Goal: Information Seeking & Learning: Find specific fact

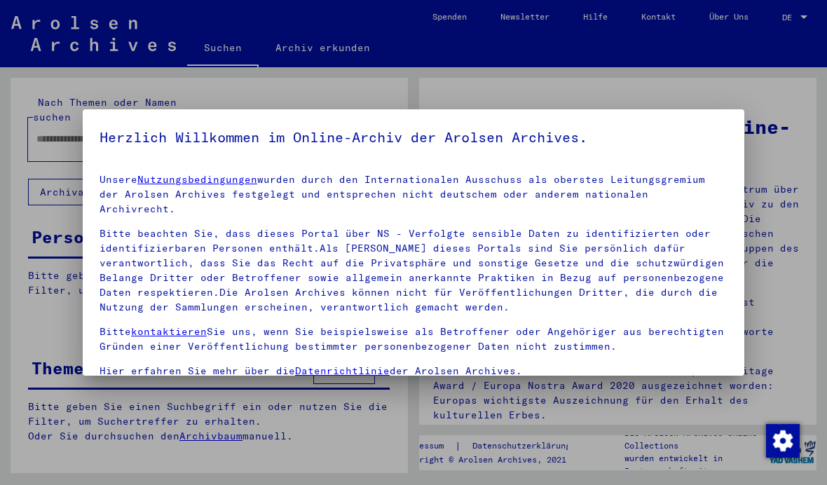
click at [233, 173] on link "Nutzungsbedingungen" at bounding box center [197, 179] width 120 height 13
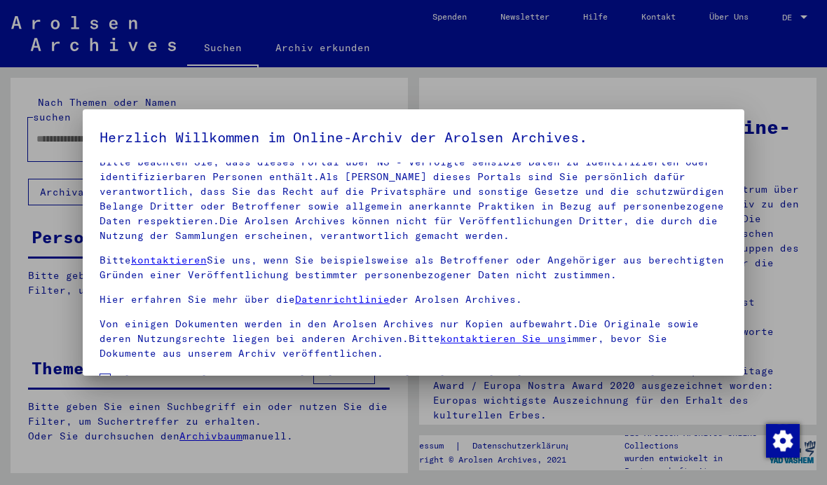
scroll to position [40, 0]
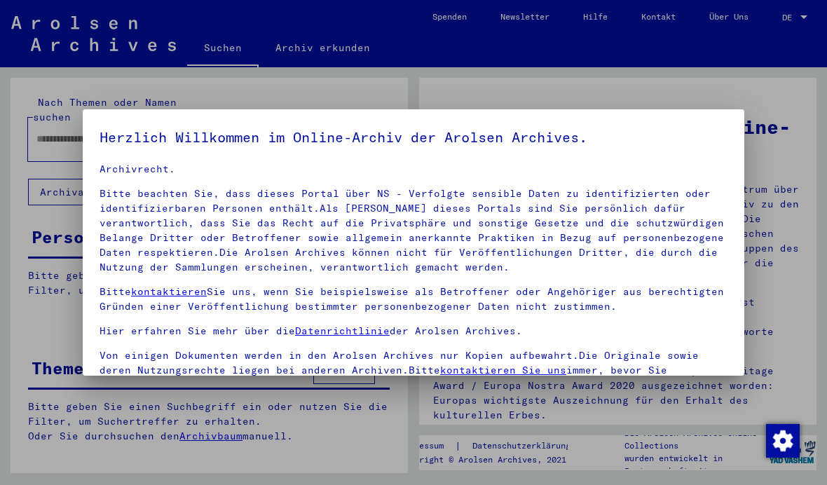
click at [755, 102] on div at bounding box center [413, 242] width 827 height 485
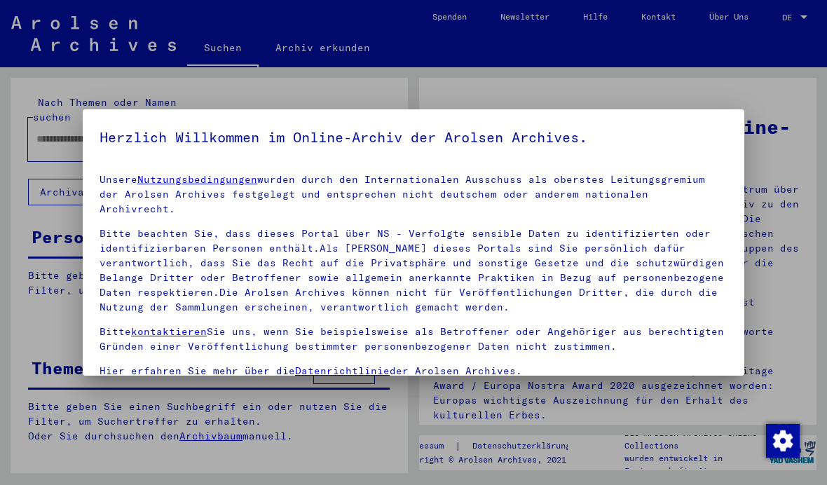
click at [761, 98] on div at bounding box center [413, 242] width 827 height 485
click at [725, 100] on div at bounding box center [413, 242] width 827 height 485
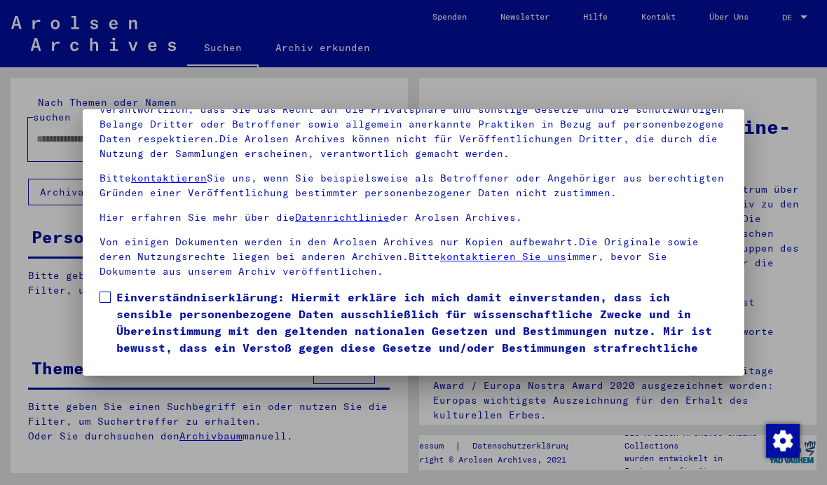
scroll to position [151, 0]
click at [103, 291] on span at bounding box center [104, 296] width 11 height 11
click at [183, 380] on button "Ich stimme zu" at bounding box center [152, 393] width 106 height 27
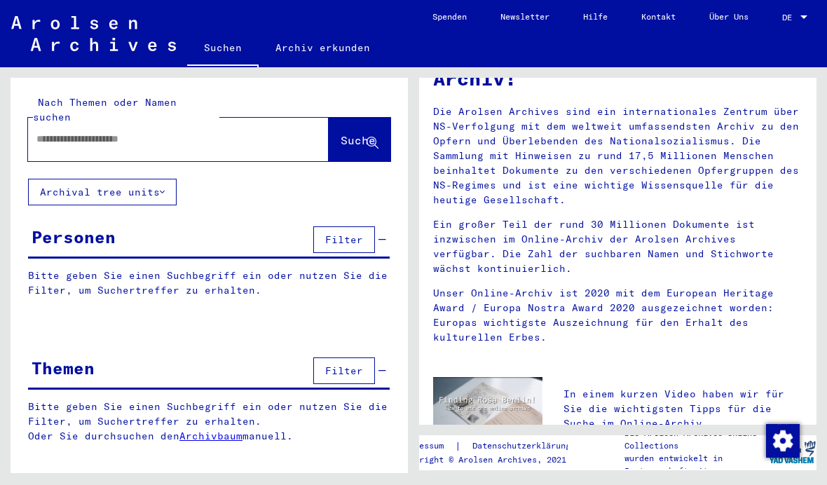
scroll to position [77, 0]
click at [158, 184] on button "Archival tree units" at bounding box center [102, 192] width 149 height 27
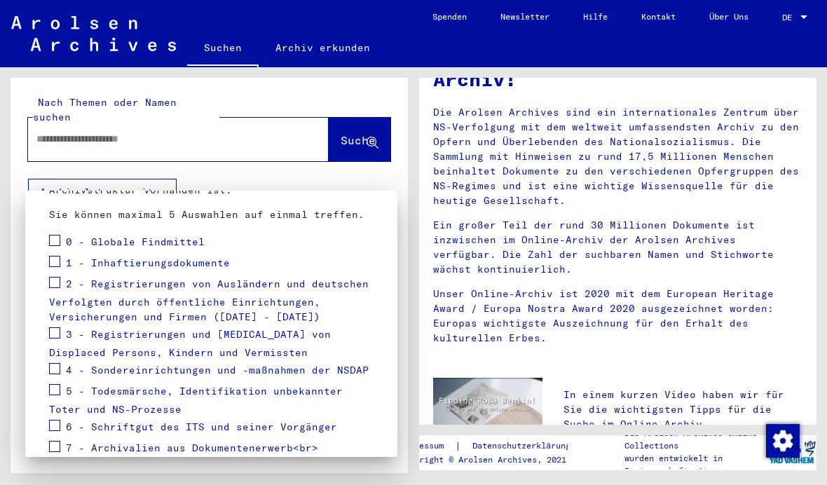
scroll to position [167, 0]
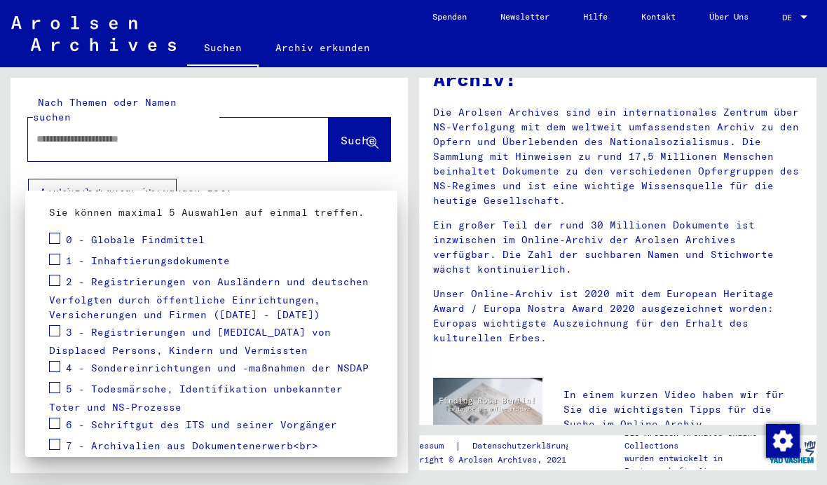
click at [247, 145] on div at bounding box center [413, 242] width 827 height 485
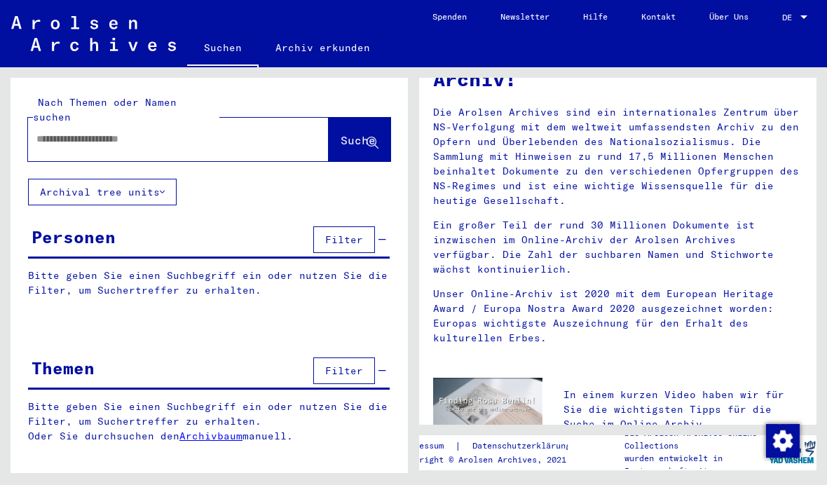
click at [235, 132] on input "text" at bounding box center [161, 139] width 250 height 15
click at [165, 132] on input "text" at bounding box center [161, 139] width 250 height 15
type input "*"
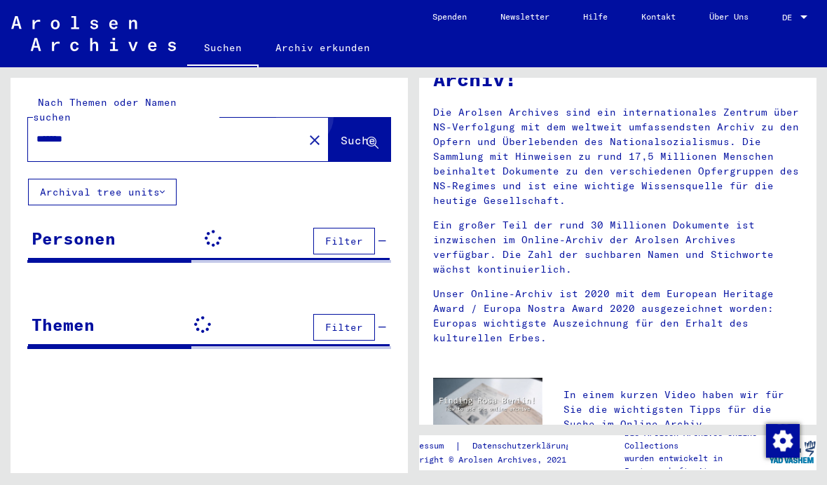
type input "*******"
click at [355, 133] on span "Suche" at bounding box center [358, 140] width 35 height 14
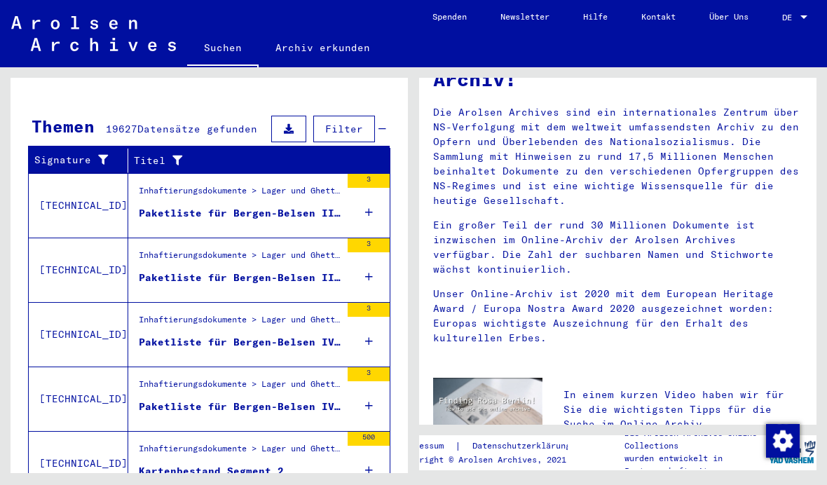
scroll to position [451, 0]
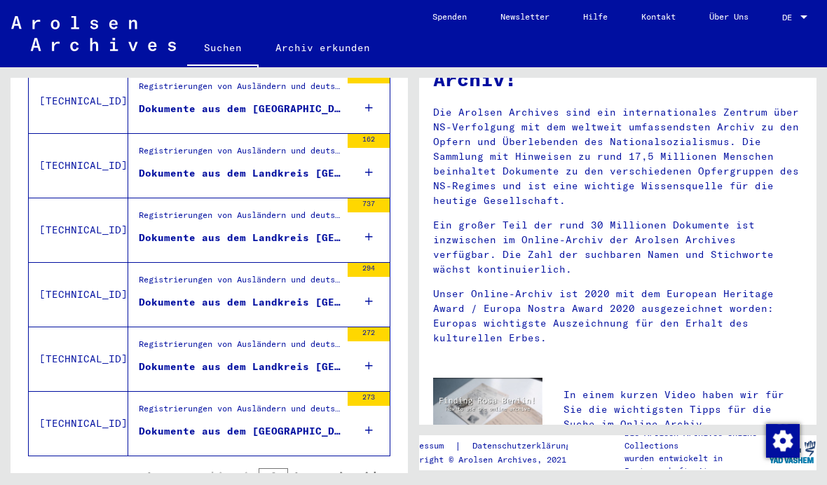
scroll to position [1527, 0]
click at [342, 472] on icon "Next page" at bounding box center [343, 477] width 6 height 10
type input "*"
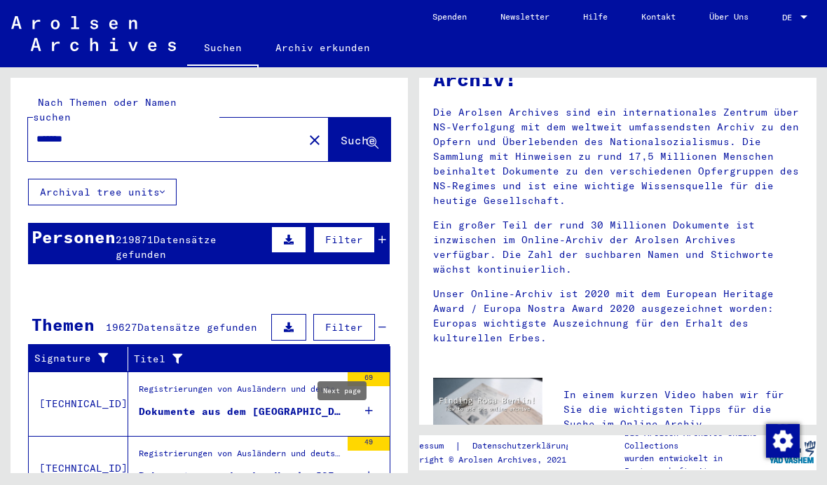
scroll to position [0, 0]
click at [306, 132] on mat-icon "close" at bounding box center [314, 140] width 17 height 17
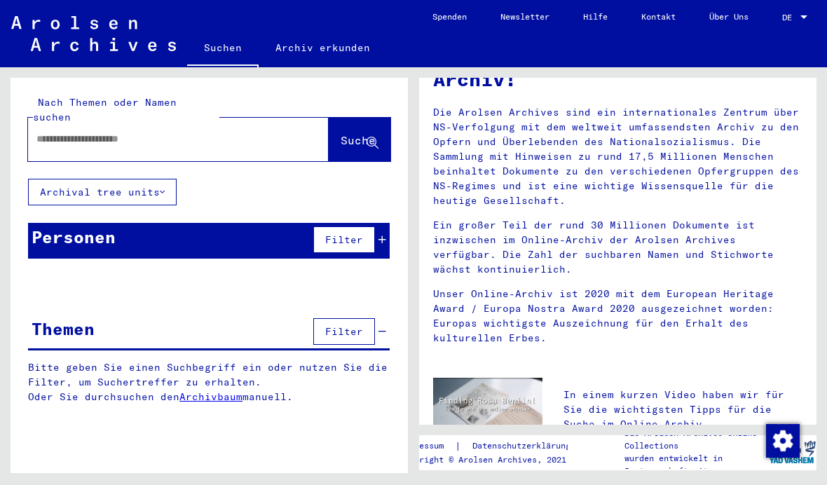
click at [221, 132] on input "text" at bounding box center [161, 139] width 250 height 15
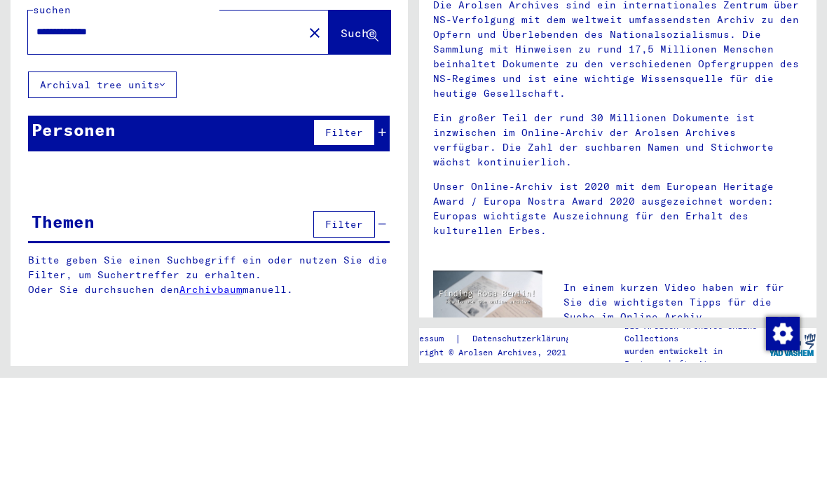
type input "**********"
click at [338, 233] on span "Filter" at bounding box center [344, 239] width 38 height 13
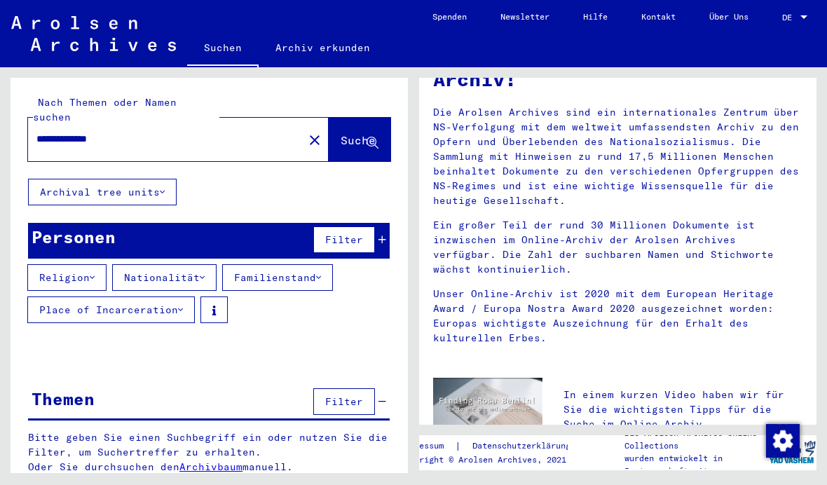
click at [172, 264] on button "Nationalität" at bounding box center [164, 277] width 104 height 27
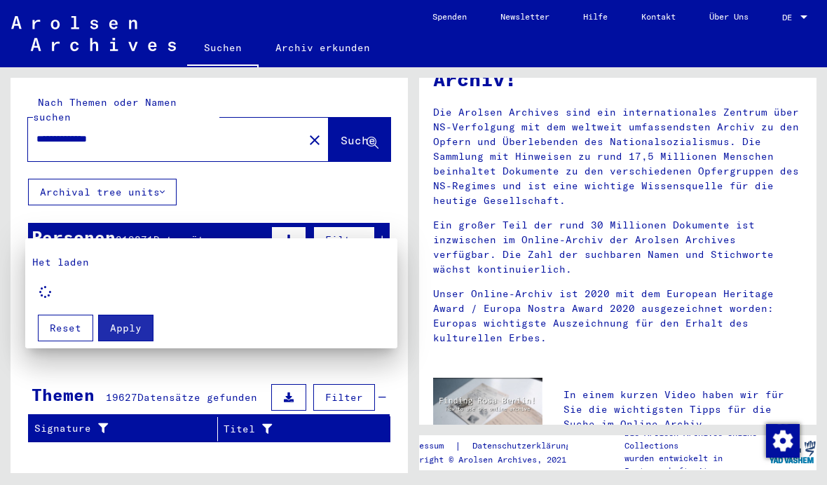
click at [65, 329] on span "Reset" at bounding box center [66, 328] width 32 height 13
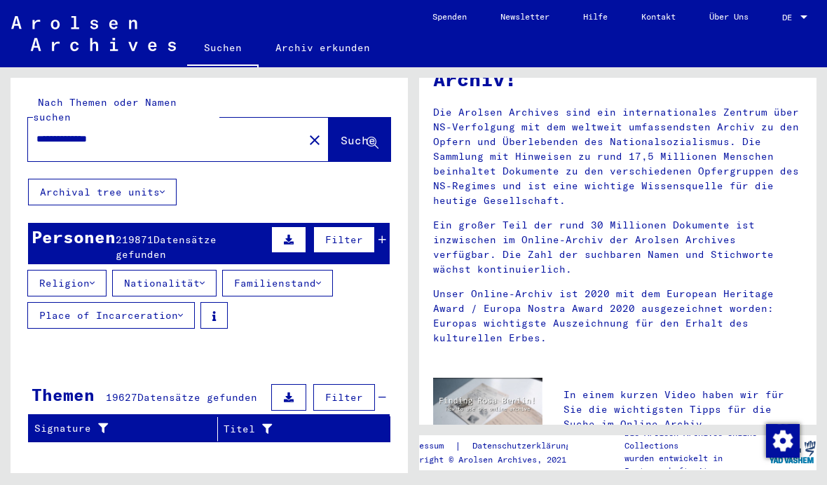
click at [165, 270] on button "Nationalität" at bounding box center [164, 283] width 104 height 27
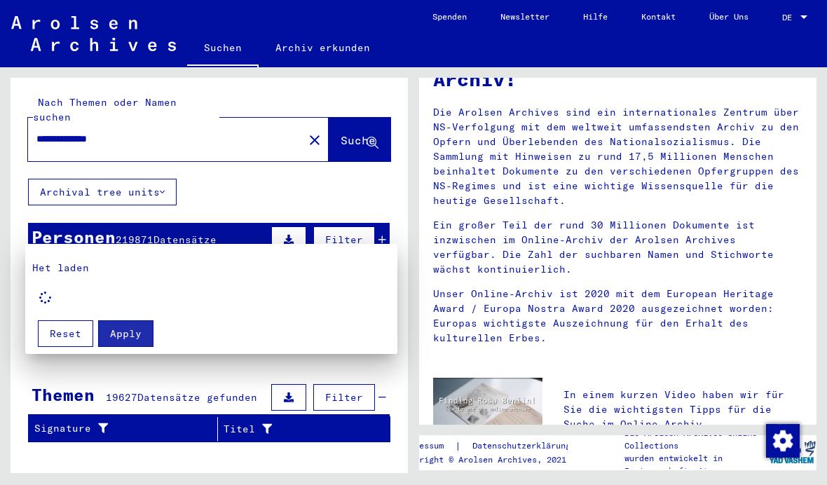
click at [64, 269] on p "Het laden" at bounding box center [211, 268] width 358 height 15
